Goal: Information Seeking & Learning: Learn about a topic

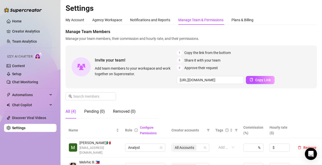
scroll to position [76, 0]
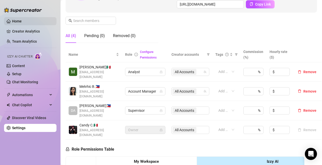
click at [13, 22] on link "Home" at bounding box center [17, 21] width 10 height 4
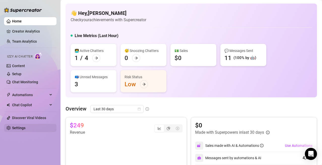
click at [25, 129] on link "Settings" at bounding box center [18, 128] width 13 height 4
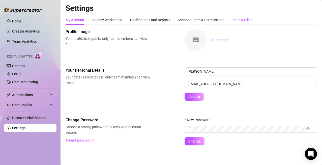
click at [237, 18] on div "Plans & Billing" at bounding box center [242, 20] width 22 height 6
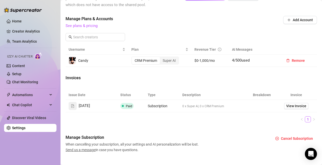
scroll to position [147, 0]
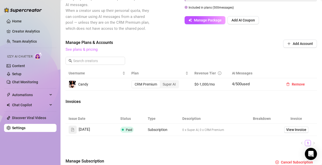
click at [79, 52] on link "See plans & pricing" at bounding box center [81, 49] width 32 height 5
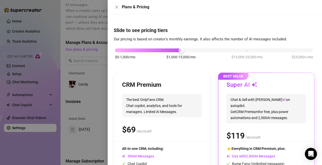
scroll to position [0, 0]
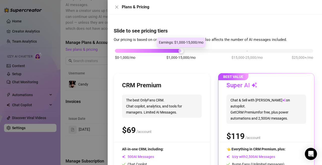
drag, startPoint x: 182, startPoint y: 51, endPoint x: 159, endPoint y: 52, distance: 22.2
click at [155, 51] on div "$0-1,000/mo $1,000-15,000/mo $15,000-25,000/mo $25,000+/mo" at bounding box center [214, 49] width 198 height 3
drag, startPoint x: 180, startPoint y: 52, endPoint x: 210, endPoint y: 52, distance: 30.2
click at [210, 51] on div "$0-1,000/mo $1,000-15,000/mo $15,000-25,000/mo $25,000+/mo" at bounding box center [214, 49] width 198 height 3
click at [116, 7] on icon "close" at bounding box center [116, 7] width 3 height 3
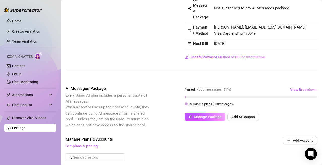
scroll to position [101, 0]
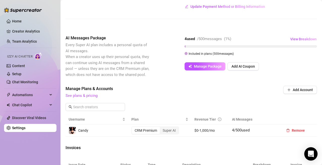
click at [307, 155] on icon "Open Intercom Messenger" at bounding box center [310, 153] width 7 height 7
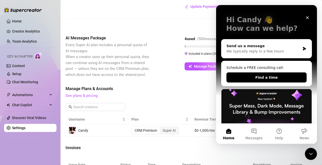
scroll to position [50, 0]
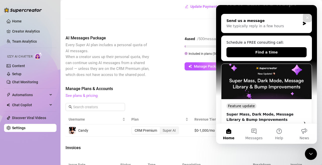
click at [299, 23] on div "Send us a message We typically reply in a few hours" at bounding box center [266, 23] width 90 height 19
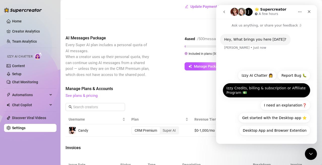
click at [270, 91] on button "Izzy Credits, billing & subscription or Affiliate Program 💵" at bounding box center [266, 90] width 88 height 15
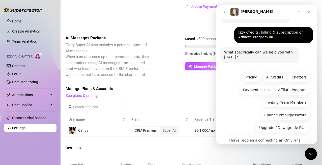
scroll to position [32, 0]
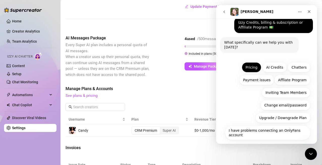
click at [252, 69] on button "Pricing" at bounding box center [250, 67] width 19 height 10
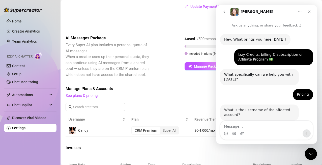
scroll to position [10, 0]
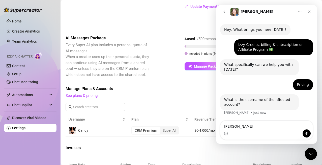
type textarea "[PERSON_NAME]"
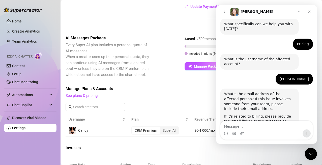
scroll to position [67, 0]
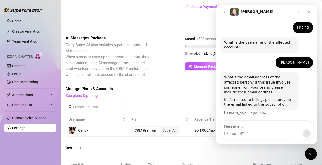
click at [260, 126] on textarea "Message…" at bounding box center [266, 125] width 92 height 9
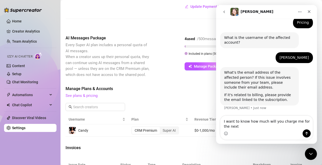
scroll to position [72, 0]
type textarea "I want to know how much will you charge me for the next time"
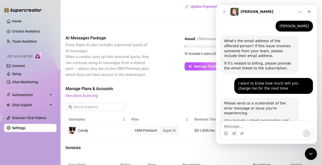
scroll to position [139, 0]
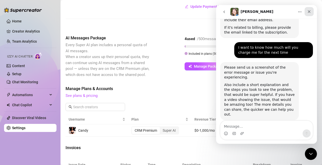
click at [310, 12] on icon "Close" at bounding box center [309, 12] width 4 height 4
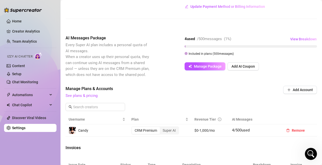
scroll to position [151, 0]
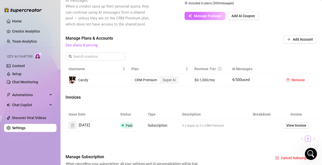
click at [210, 18] on span "Manage Package" at bounding box center [208, 16] width 28 height 4
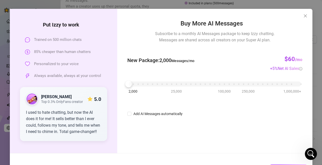
scroll to position [0, 0]
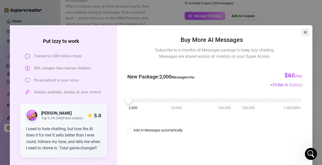
click at [303, 31] on icon "close" at bounding box center [305, 32] width 4 height 4
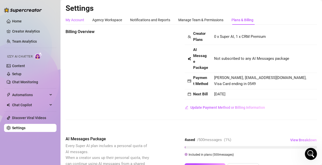
click at [76, 22] on div "My Account" at bounding box center [74, 20] width 19 height 6
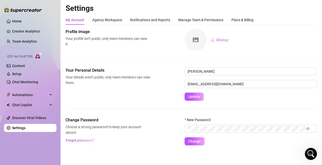
scroll to position [2, 0]
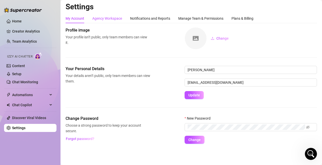
click at [114, 19] on div "Agency Workspace" at bounding box center [107, 19] width 30 height 6
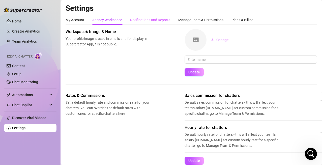
click at [145, 23] on div "Notifications and Reports" at bounding box center [150, 20] width 40 height 10
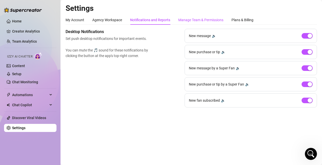
click at [214, 21] on div "Manage Team & Permissions" at bounding box center [200, 20] width 45 height 6
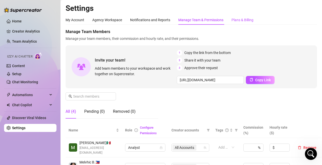
click at [239, 20] on div "Plans & Billing" at bounding box center [242, 20] width 22 height 6
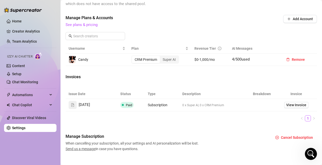
scroll to position [172, 0]
click at [286, 107] on span "View Invoice" at bounding box center [296, 104] width 20 height 6
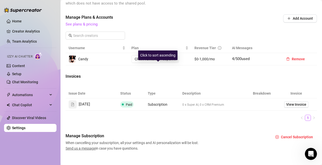
click at [143, 62] on div "CRM Premium" at bounding box center [146, 58] width 28 height 7
click at [133, 56] on input "CRM Premium" at bounding box center [133, 56] width 0 height 0
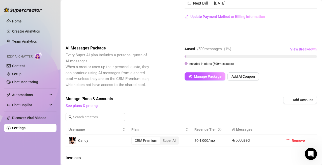
scroll to position [101, 0]
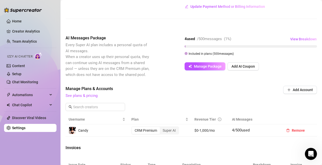
click at [86, 99] on span "See plans & pricing" at bounding box center [156, 96] width 183 height 6
click at [86, 98] on link "See plans & pricing" at bounding box center [81, 95] width 32 height 5
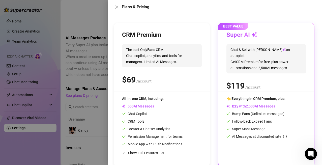
scroll to position [59, 0]
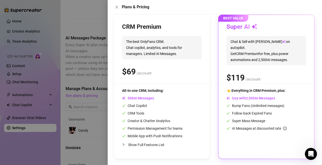
click at [157, 143] on span "Show Full Features List" at bounding box center [146, 144] width 36 height 4
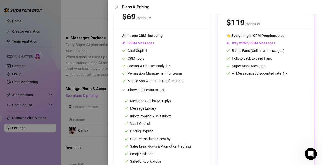
scroll to position [104, 0]
